Goal: Task Accomplishment & Management: Use online tool/utility

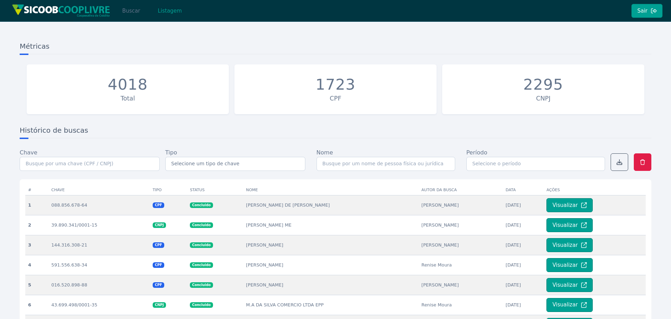
click at [133, 15] on button "Buscar" at bounding box center [131, 11] width 30 height 14
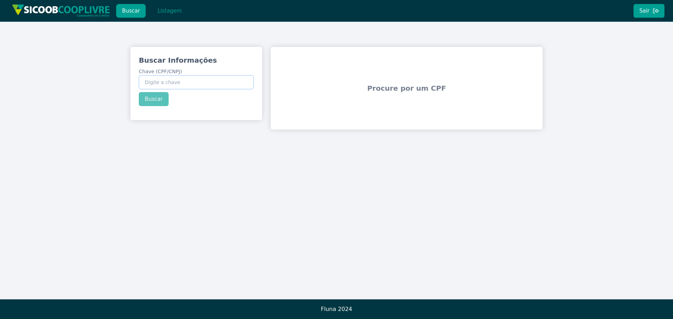
click at [201, 83] on input "Chave (CPF/CNPJ)" at bounding box center [196, 82] width 115 height 14
paste input "418.090.798-45"
type input "418.090.798-45"
click at [151, 103] on button "Buscar" at bounding box center [154, 99] width 30 height 14
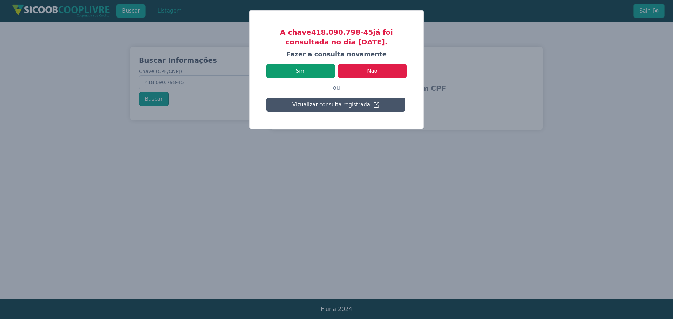
click at [313, 67] on button "Sim" at bounding box center [301, 71] width 69 height 14
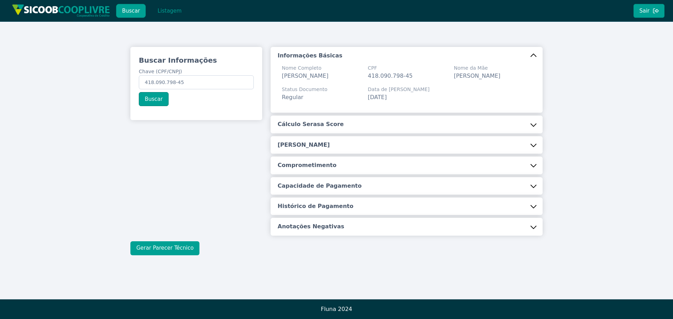
click at [176, 253] on button "Gerar Parecer Técnico" at bounding box center [164, 249] width 69 height 14
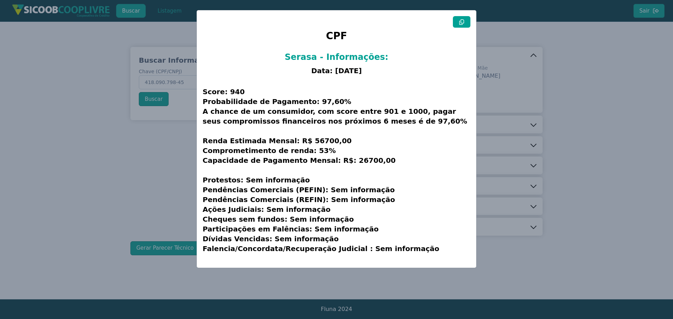
click at [466, 21] on button at bounding box center [462, 22] width 18 height 12
